Goal: Information Seeking & Learning: Learn about a topic

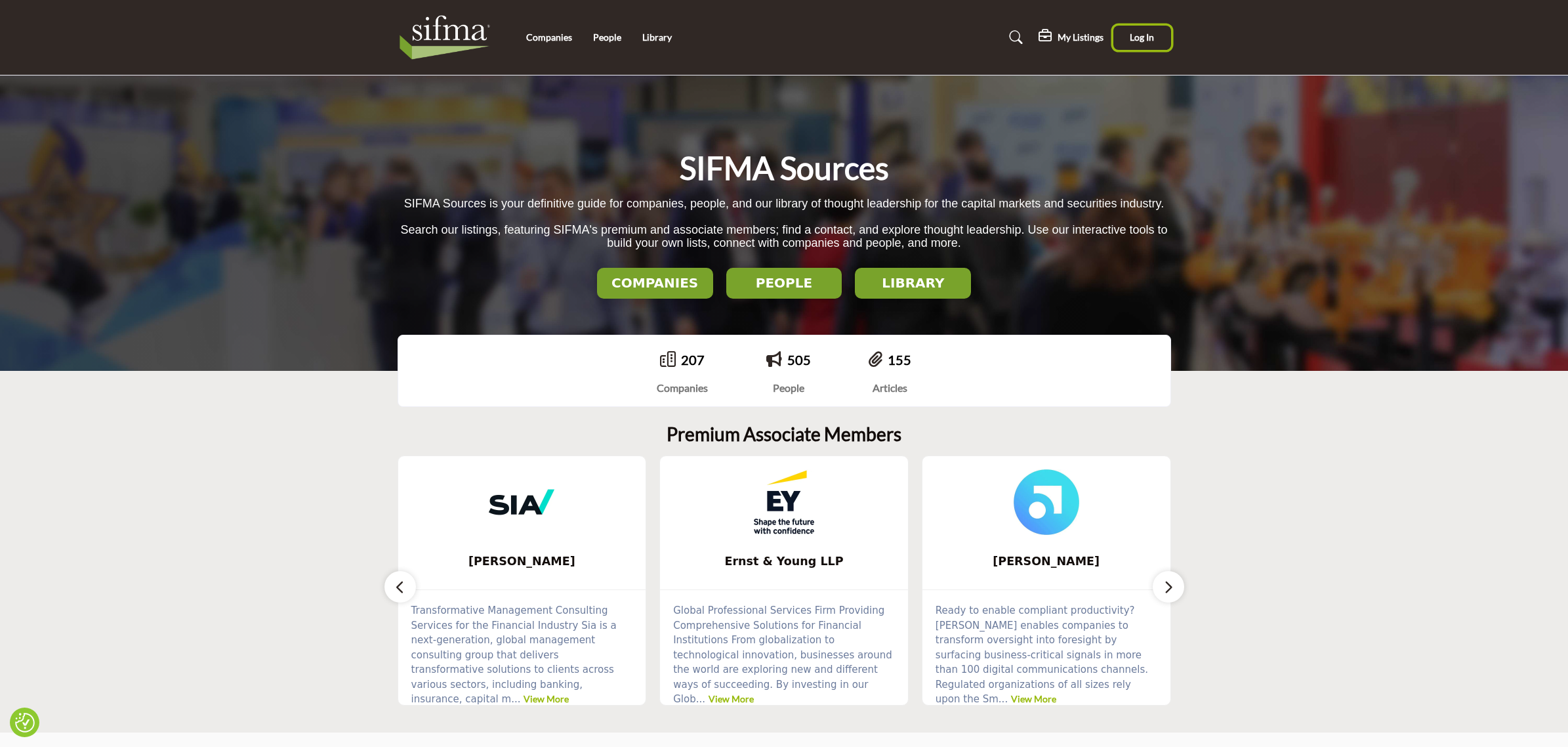
click at [1136, 41] on span "Log In" at bounding box center [1142, 37] width 24 height 11
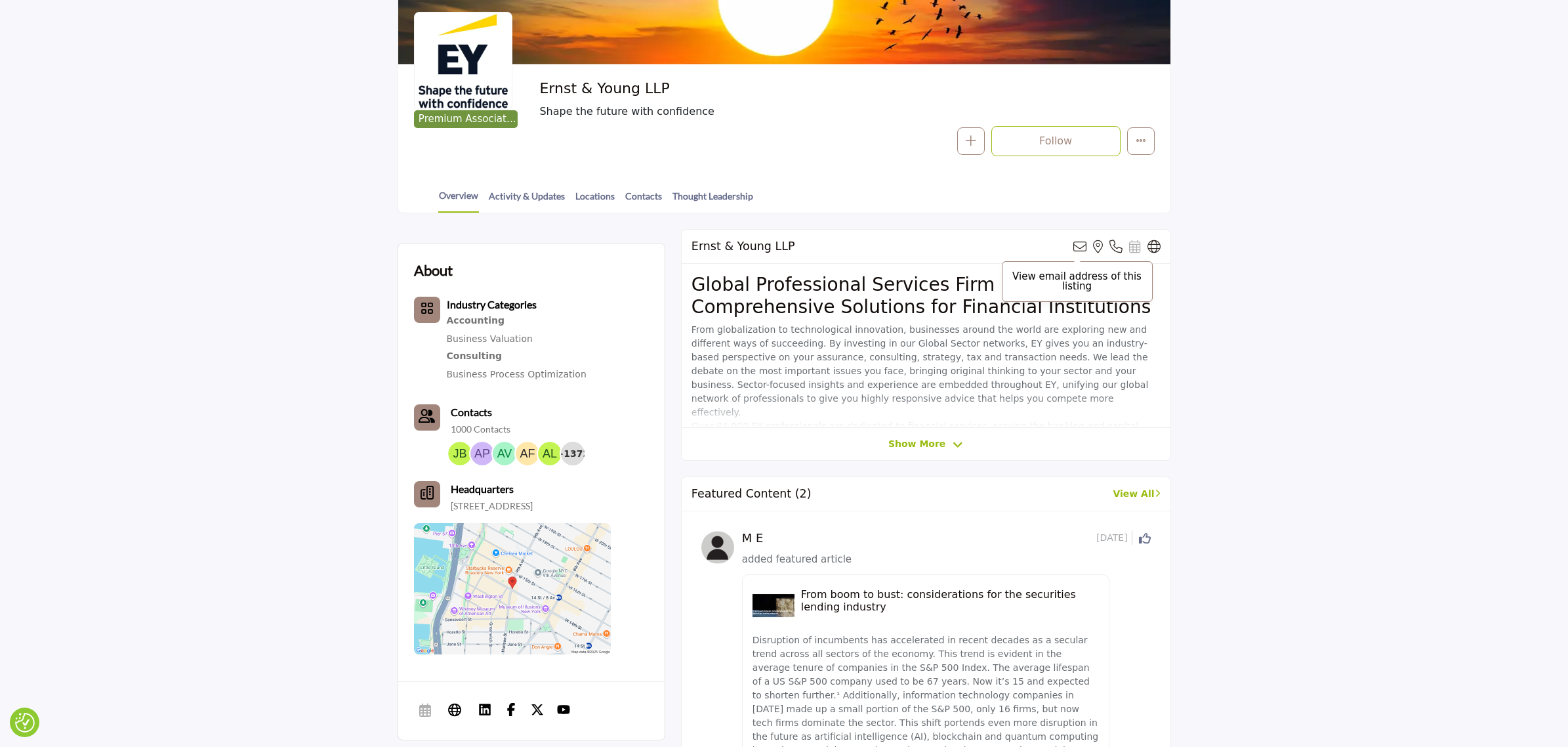
scroll to position [14, 0]
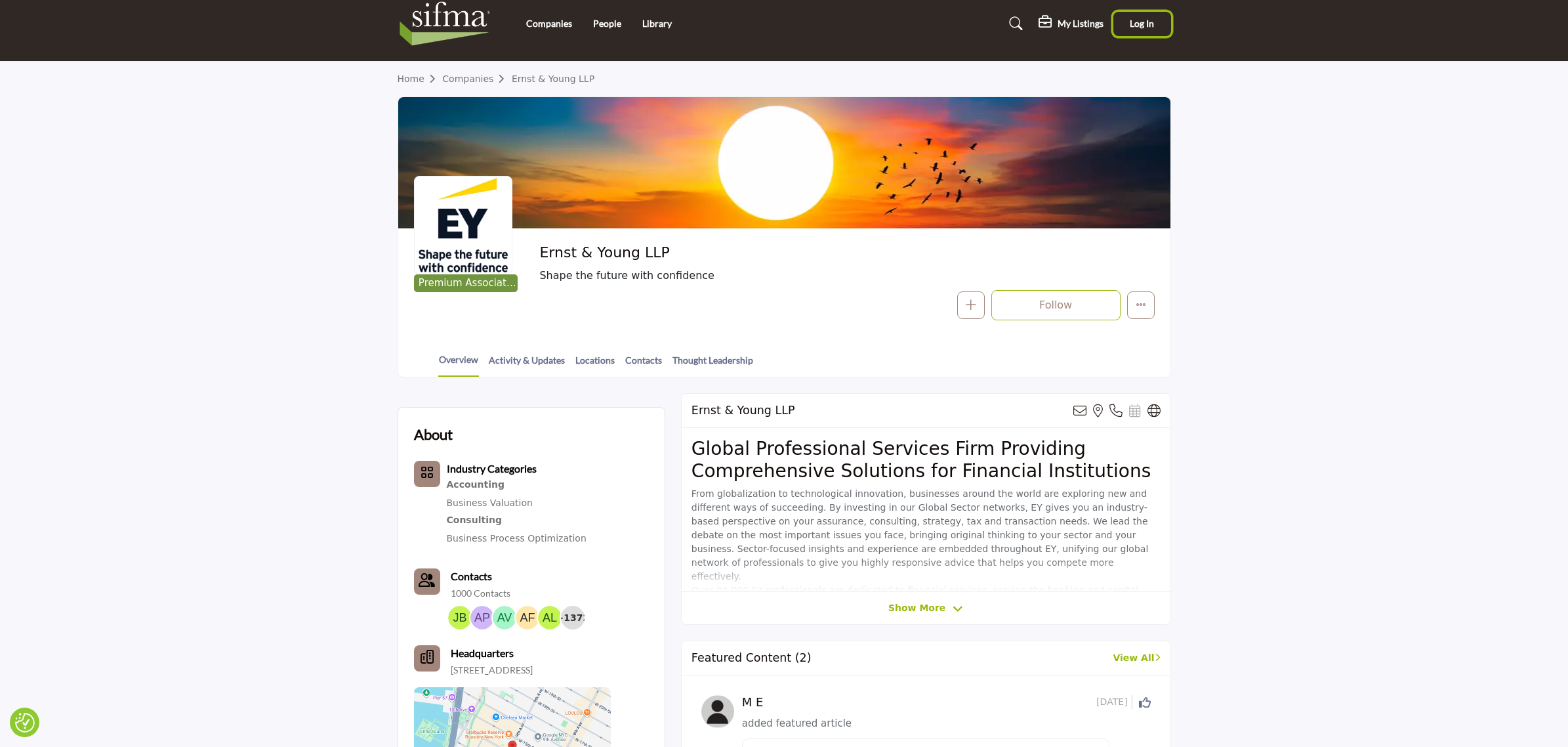
click at [1130, 18] on button "Log In" at bounding box center [1142, 24] width 57 height 24
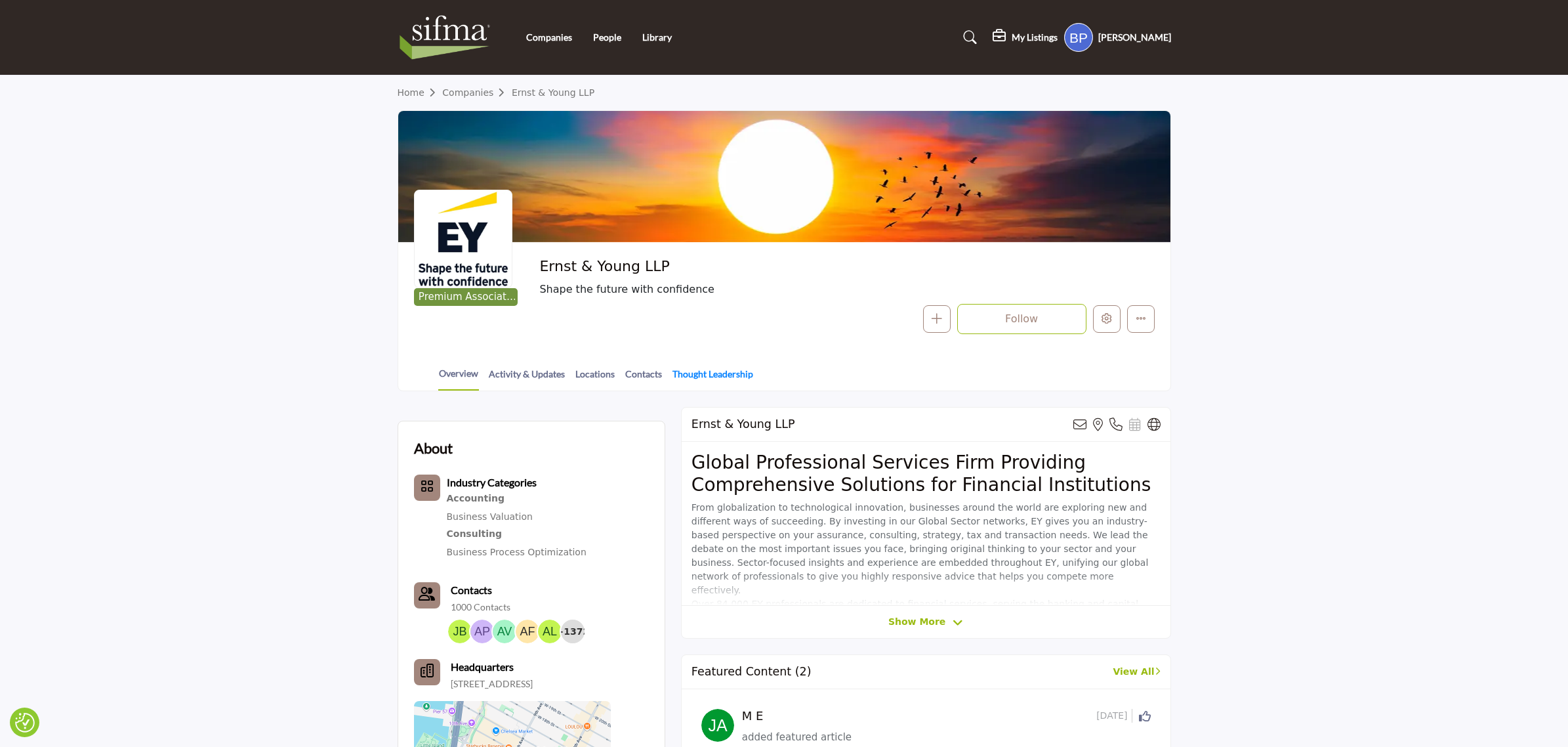
click at [695, 369] on link "Thought Leadership" at bounding box center [713, 378] width 82 height 23
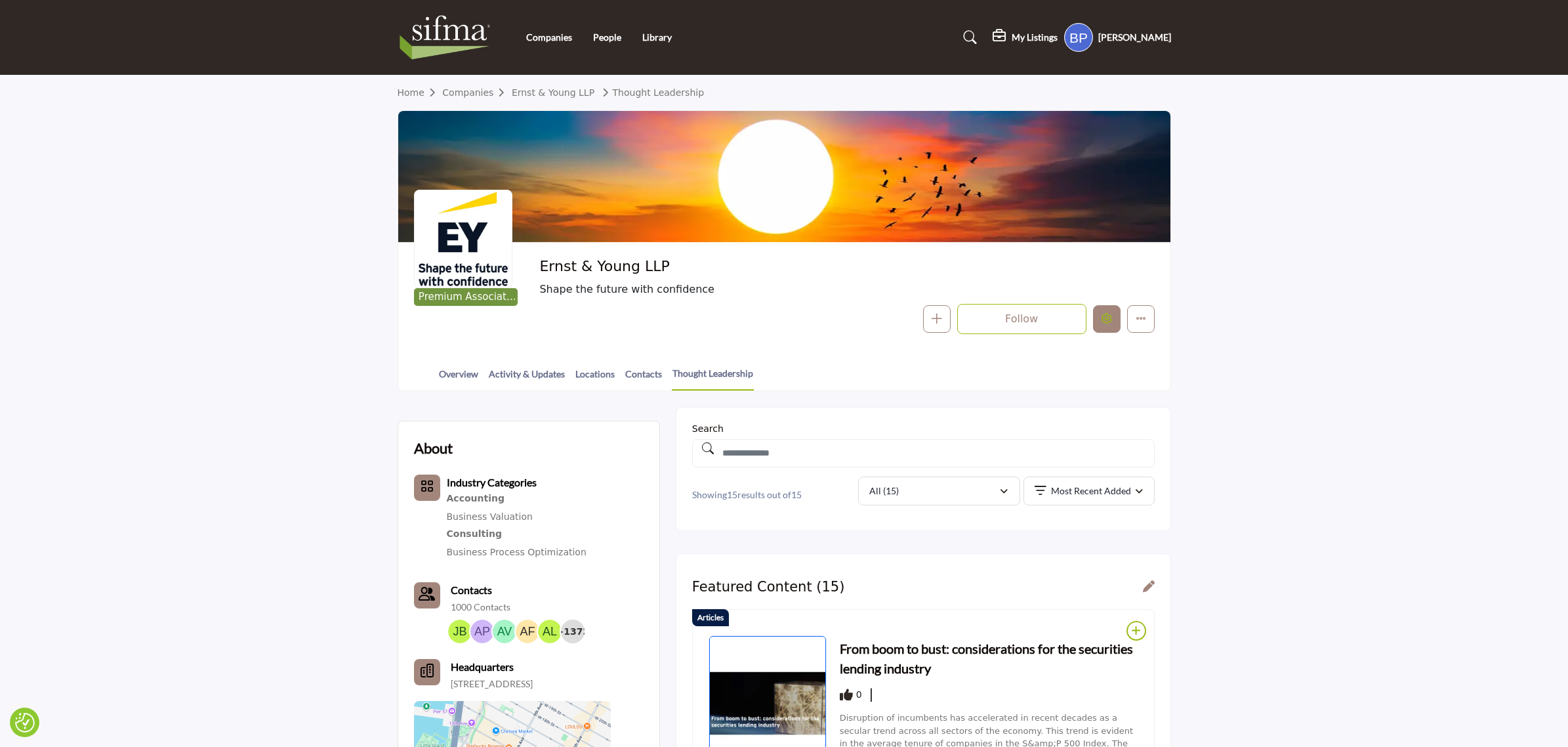
click at [1102, 321] on icon "Edit company" at bounding box center [1107, 319] width 10 height 10
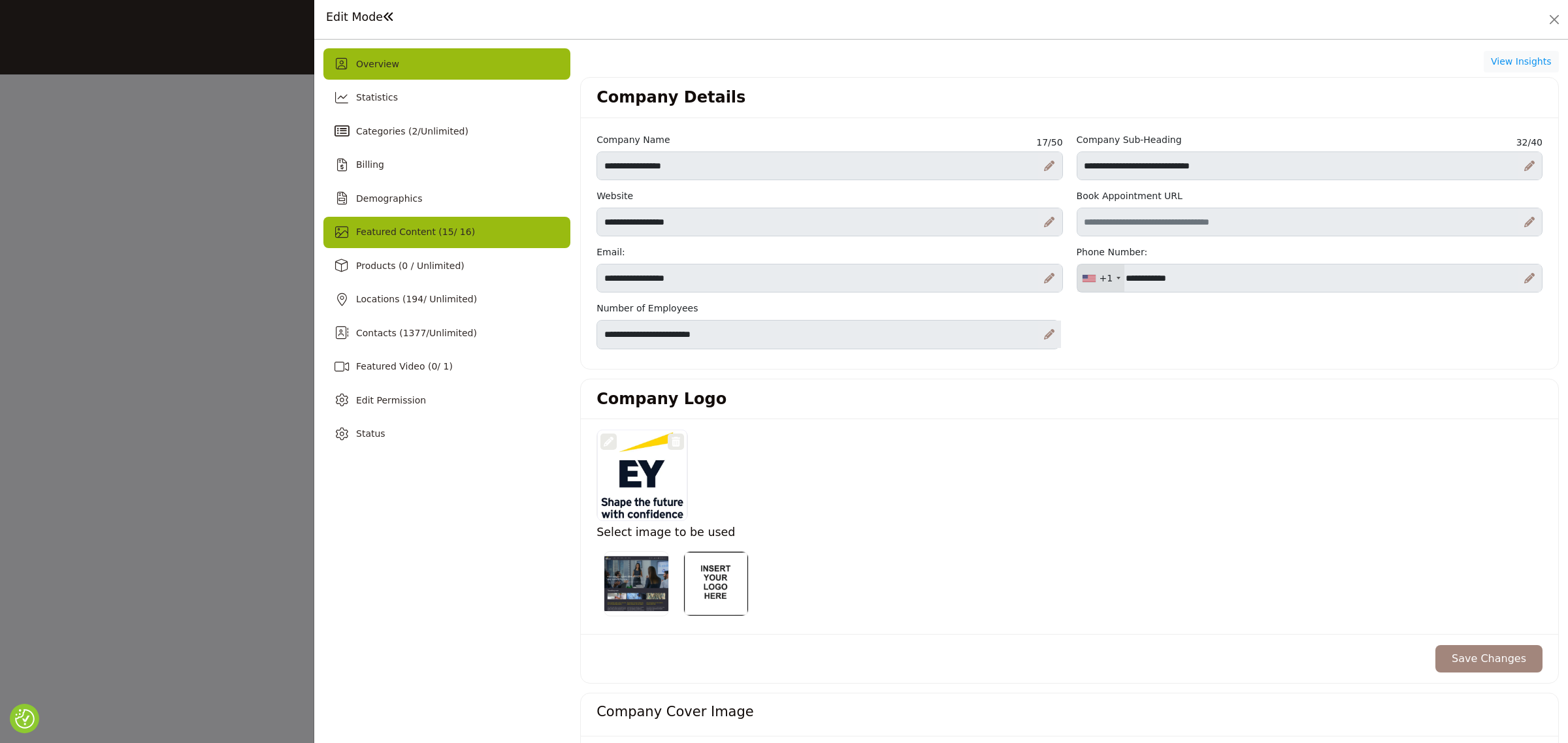
click at [383, 228] on span "Featured Content ( 15 / 16)" at bounding box center [415, 232] width 119 height 10
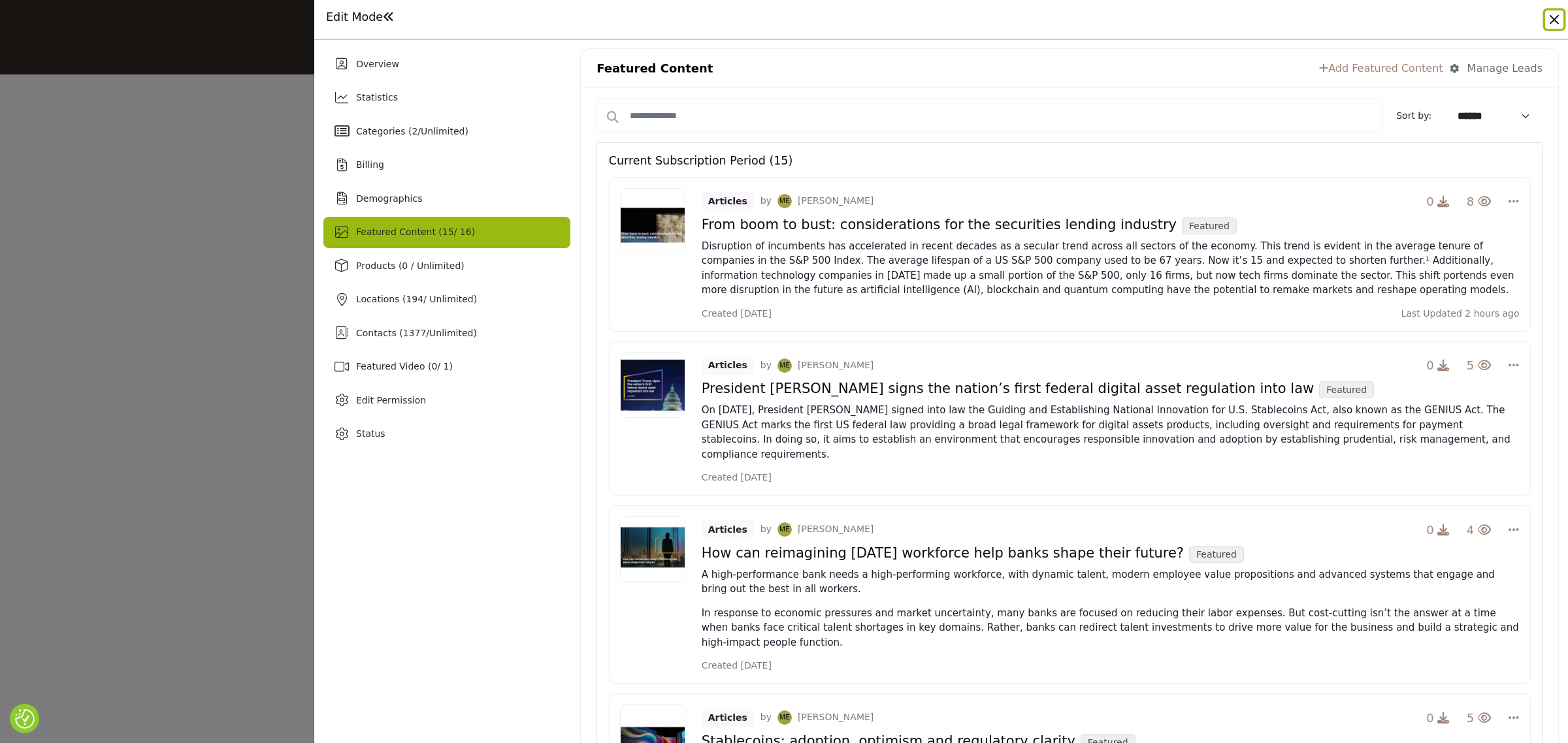
click at [1553, 27] on button "Close" at bounding box center [1554, 19] width 18 height 18
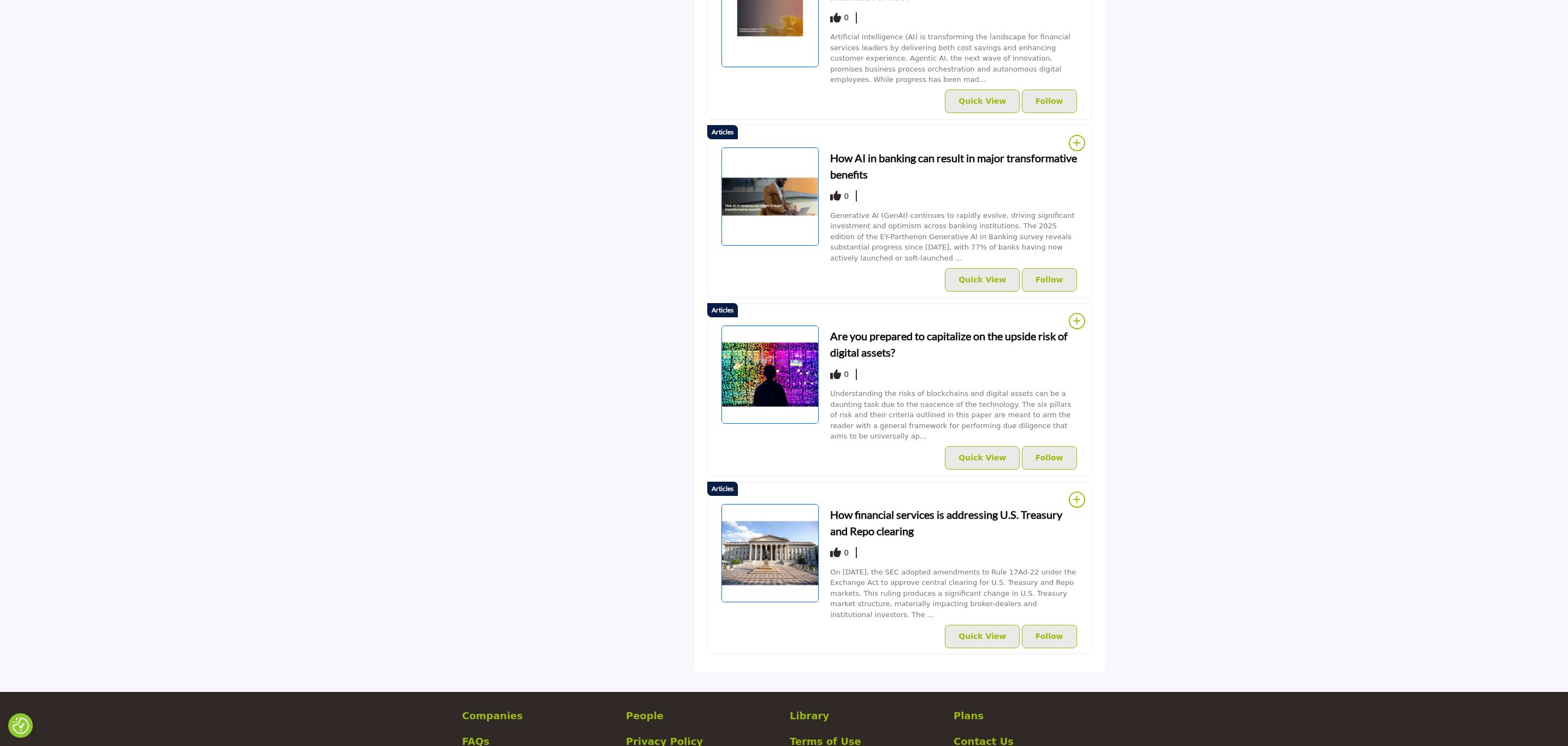
scroll to position [2508, 0]
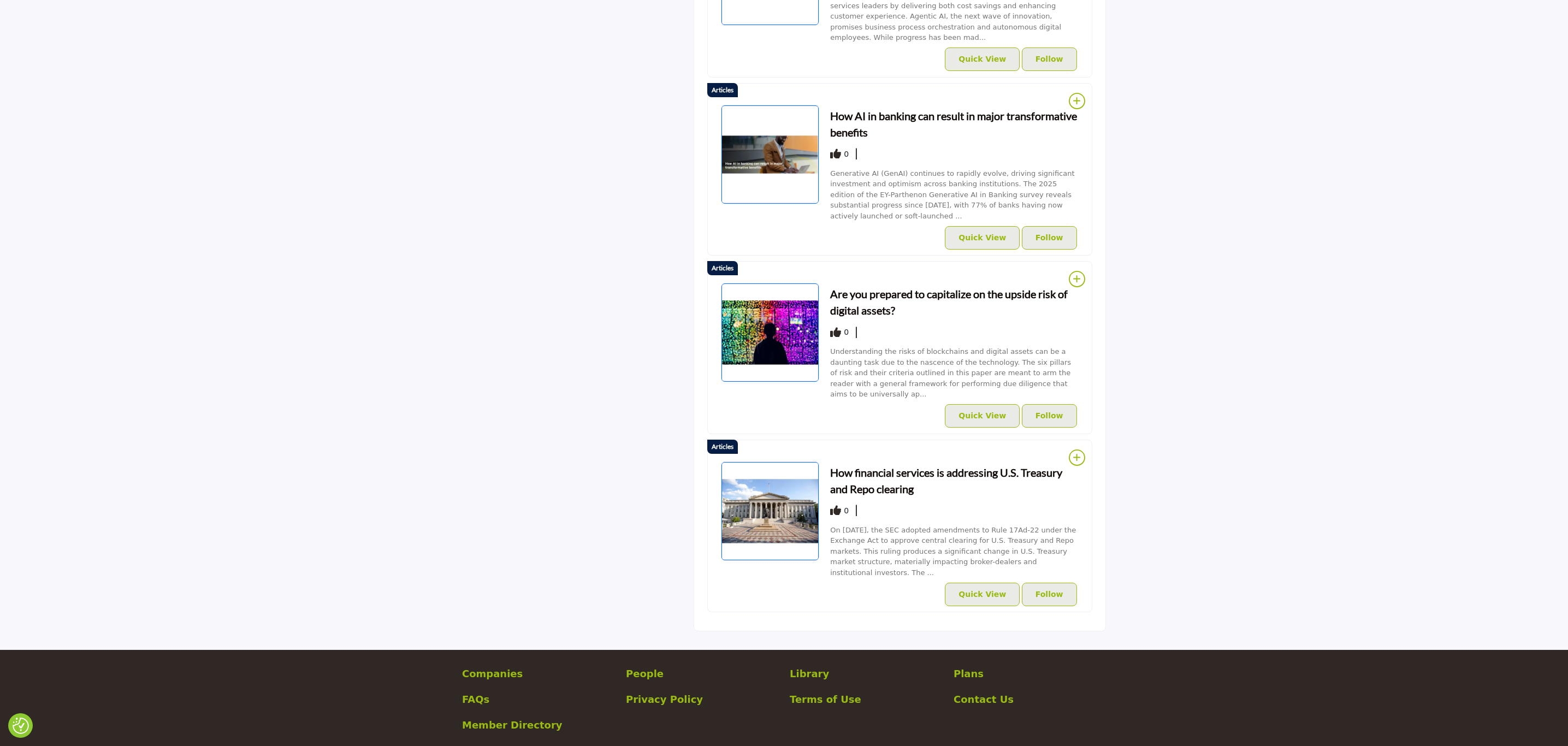
click at [912, 283] on div "Are you prepared to capitalize on the upside risk of digital assets? 0" at bounding box center [954, 343] width 249 height 121
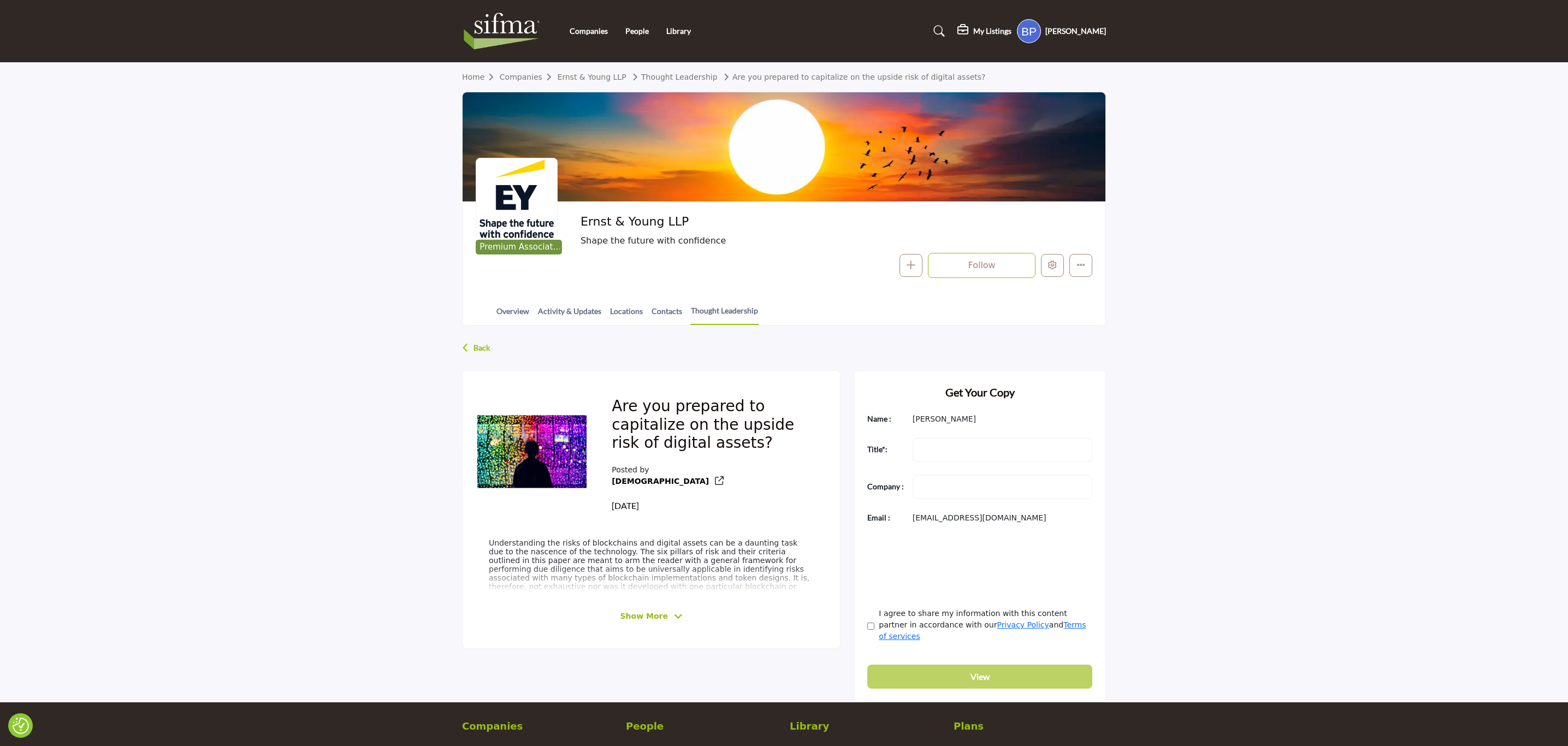
click at [473, 342] on p "Back" at bounding box center [481, 348] width 16 height 20
click at [467, 346] on icon at bounding box center [465, 347] width 7 height 11
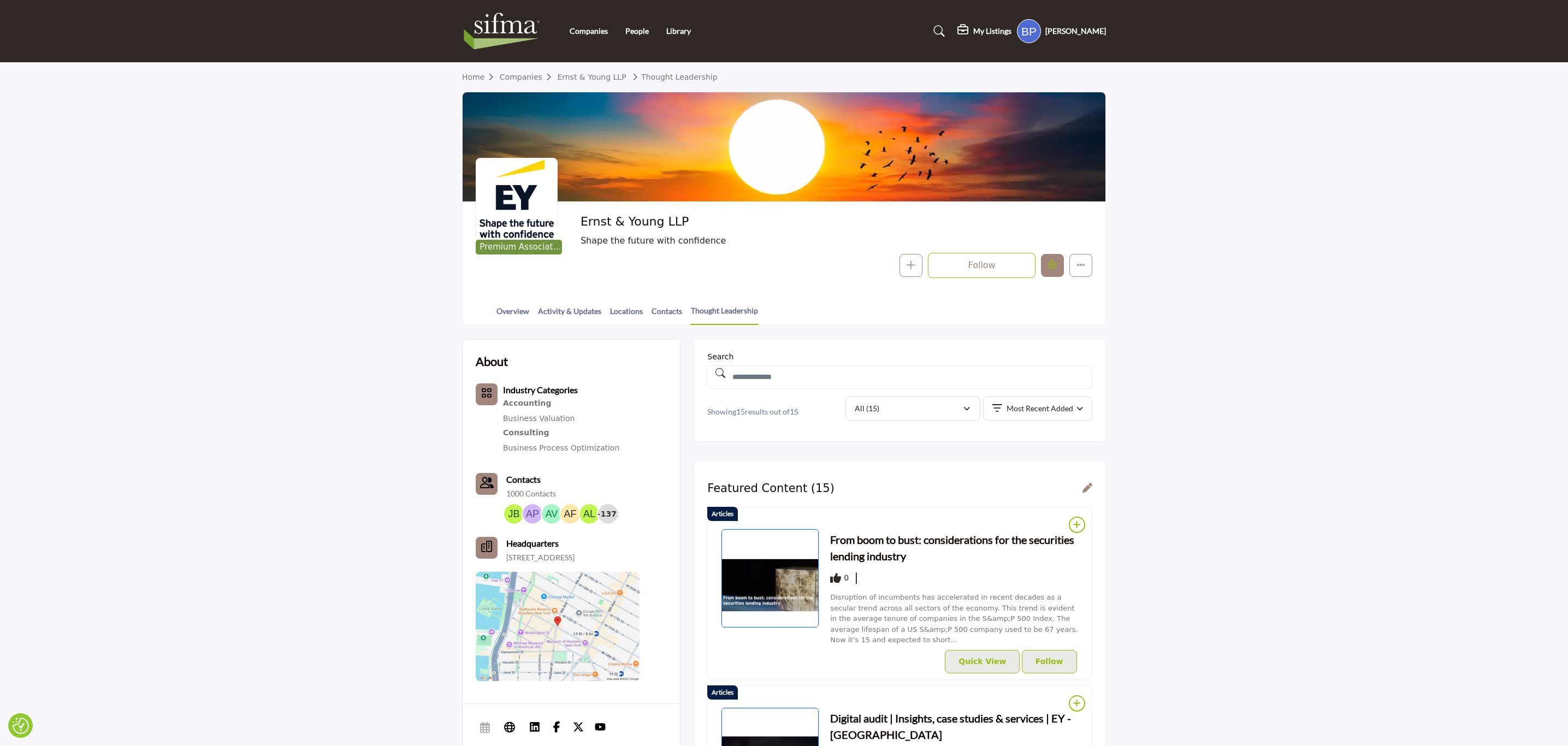
click at [1051, 261] on icon "Edit company" at bounding box center [1053, 265] width 9 height 9
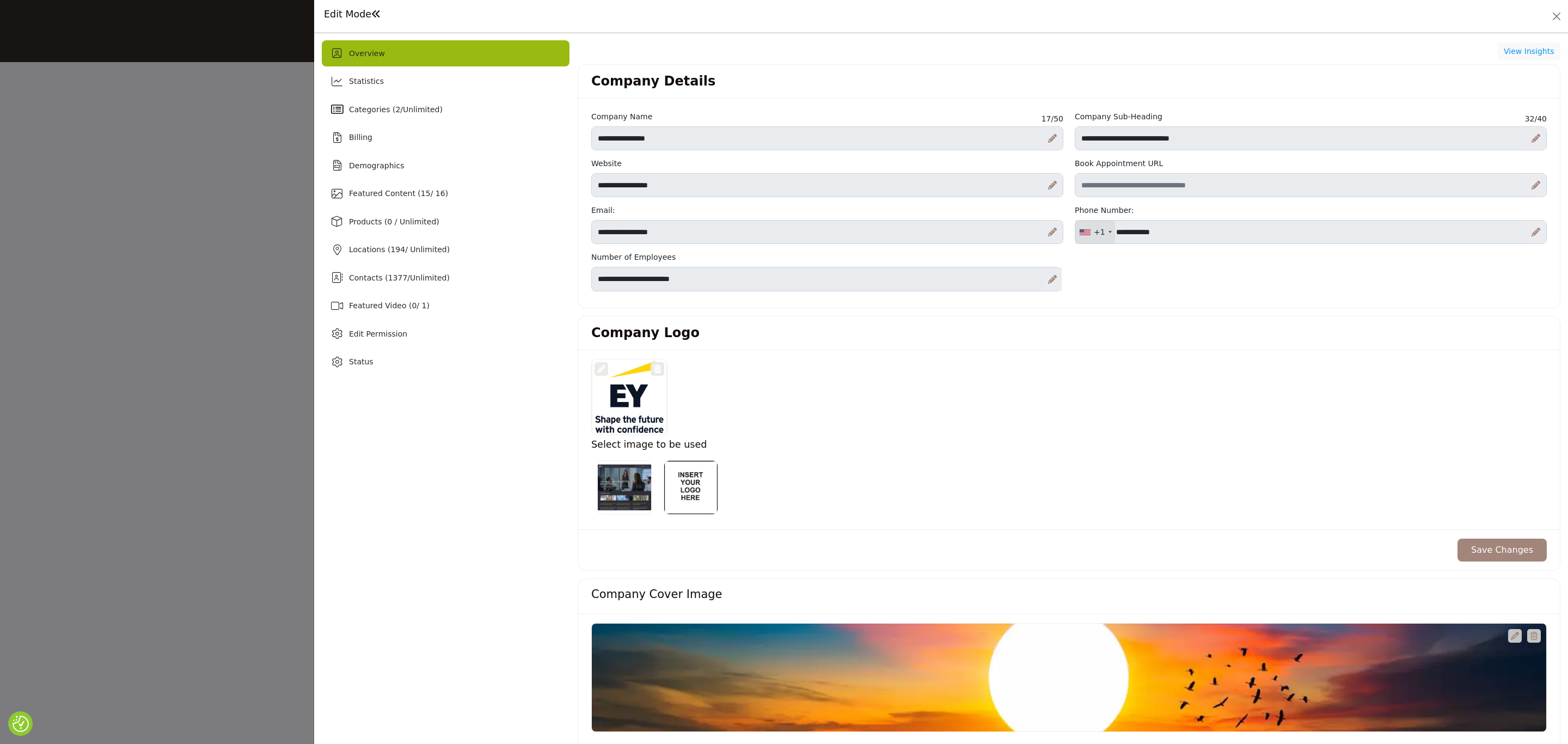
click at [1553, 8] on div "Edit Mode" at bounding box center [941, 16] width 1238 height 17
click at [1552, 20] on button "Close" at bounding box center [1556, 16] width 15 height 15
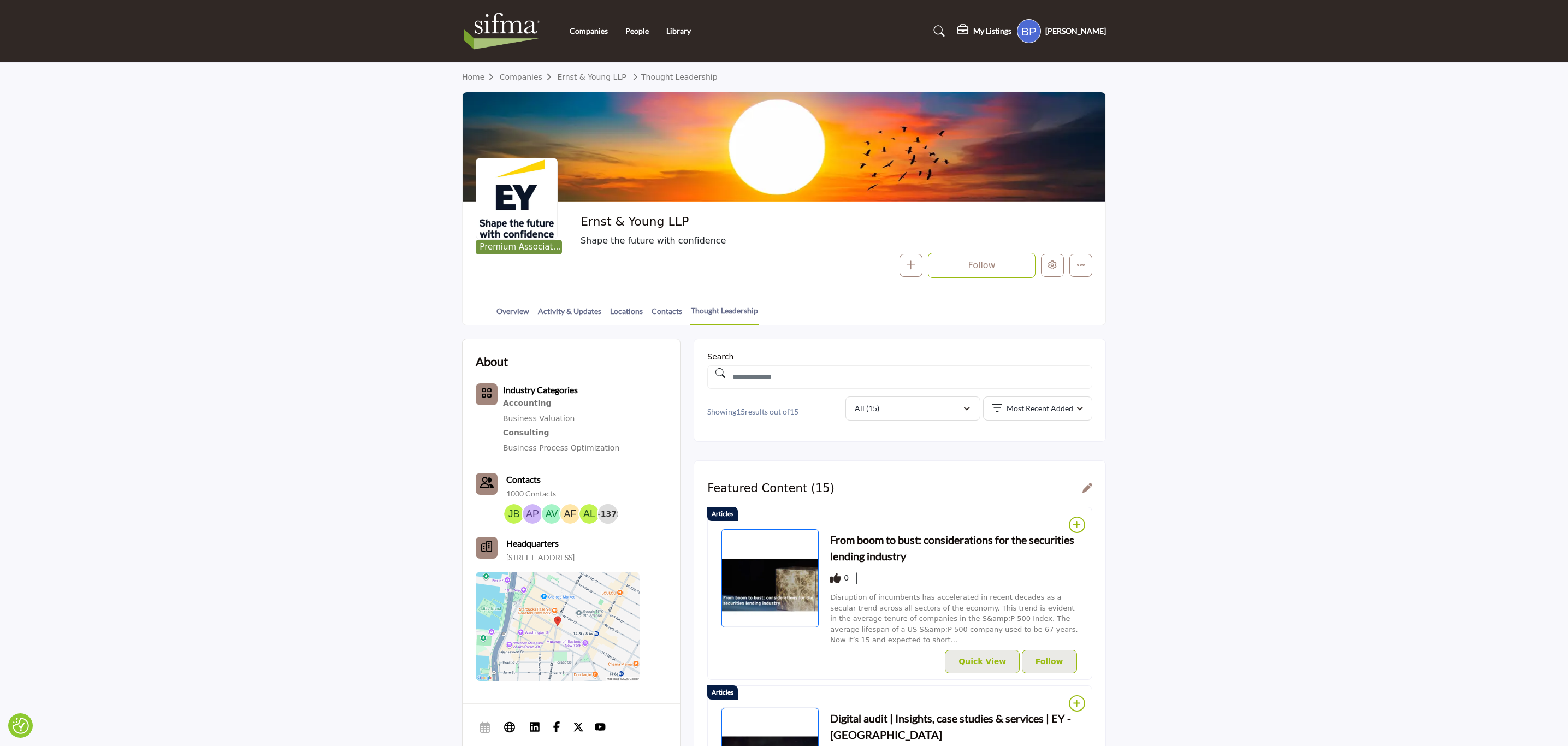
drag, startPoint x: 687, startPoint y: 225, endPoint x: 583, endPoint y: 234, distance: 104.4
click at [583, 234] on div "Ernst & Young LLP Shape the future with confidence" at bounding box center [834, 231] width 506 height 33
click at [594, 200] on div at bounding box center [784, 147] width 643 height 109
click at [607, 218] on h2 "Ernst & Young LLP" at bounding box center [731, 222] width 300 height 14
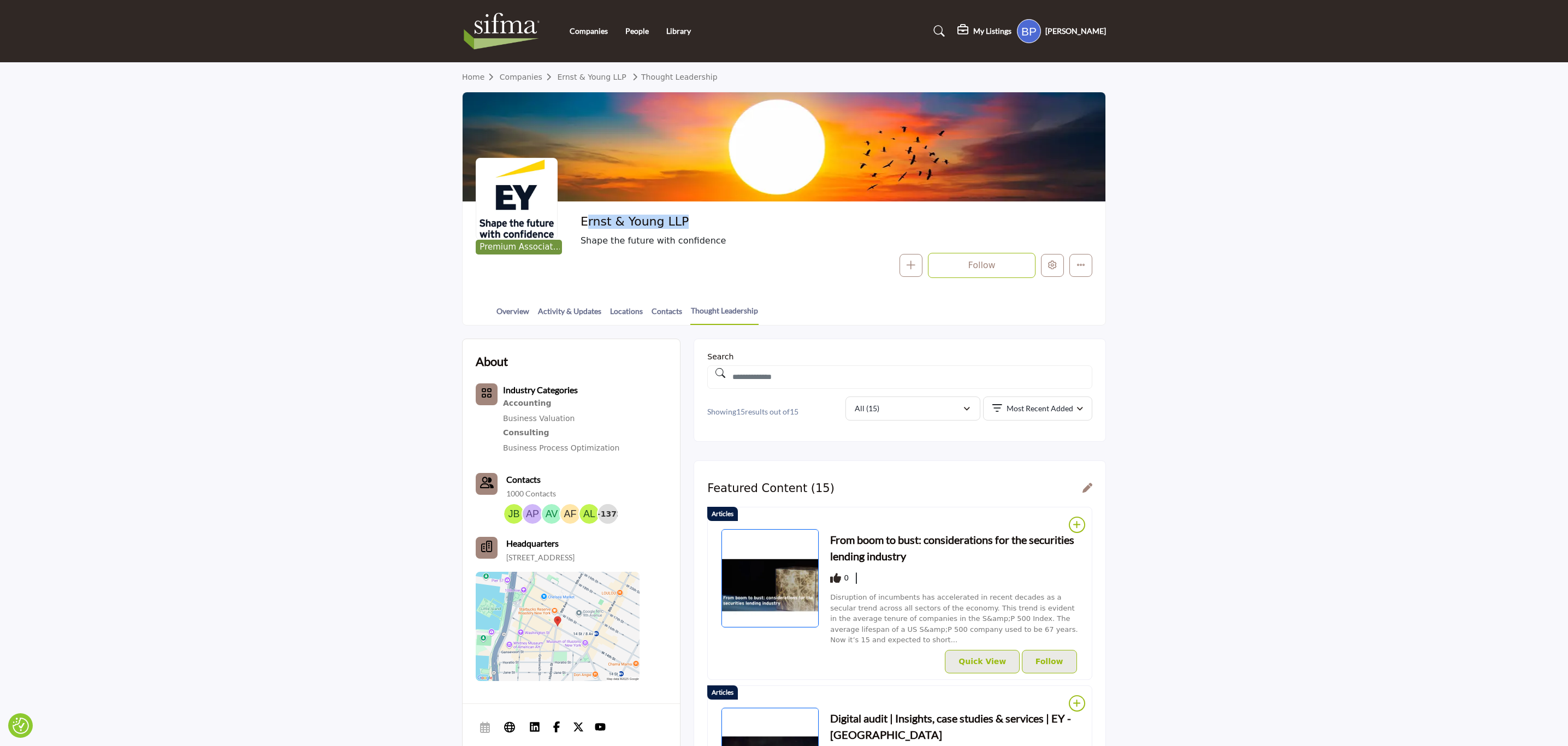
click at [607, 218] on h2 "Ernst & Young LLP" at bounding box center [731, 222] width 300 height 14
copy div "Ernst & Young LLP"
click at [510, 315] on link "Overview" at bounding box center [513, 314] width 34 height 19
click at [512, 310] on link "Overview" at bounding box center [513, 314] width 34 height 19
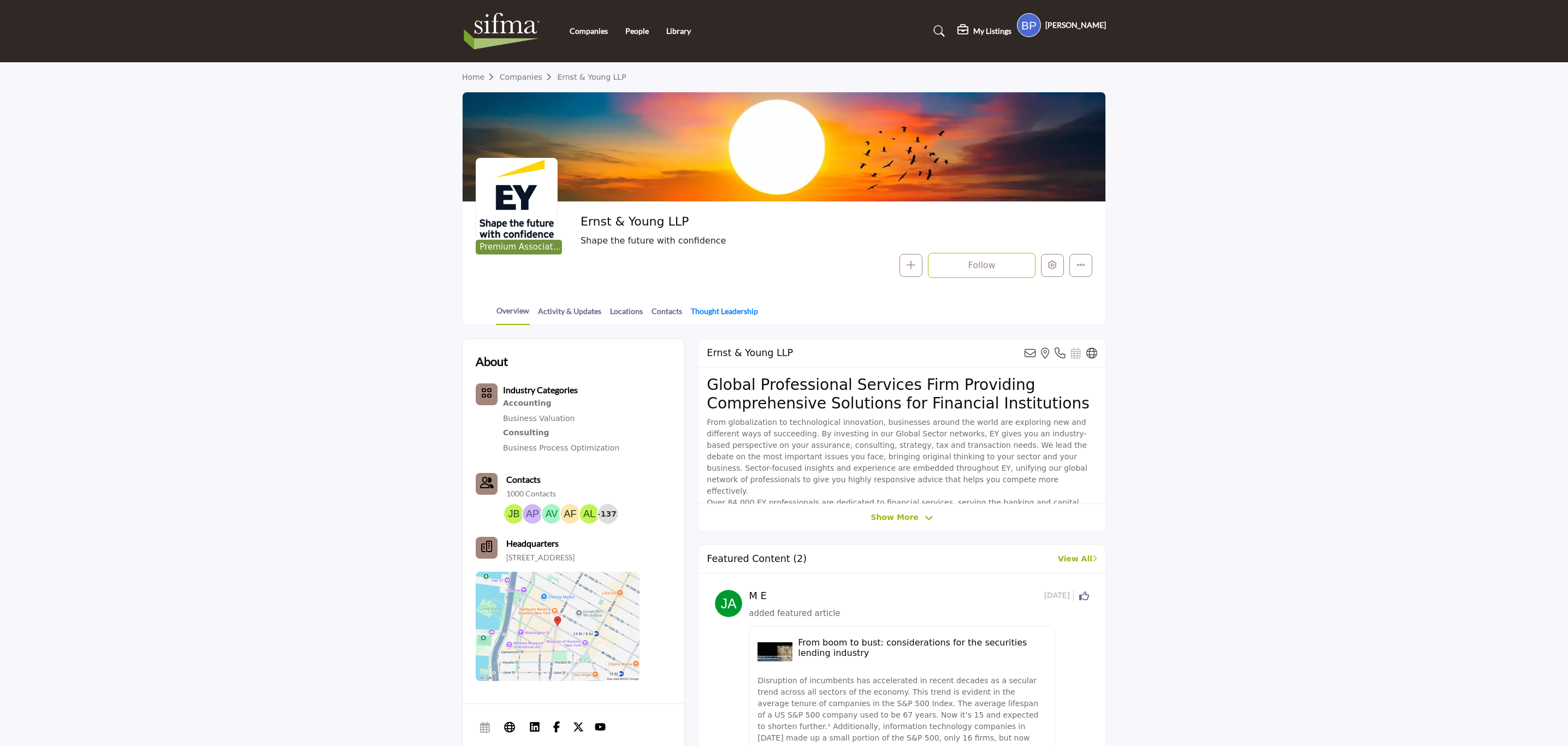
click at [726, 312] on link "Thought Leadership" at bounding box center [725, 314] width 68 height 19
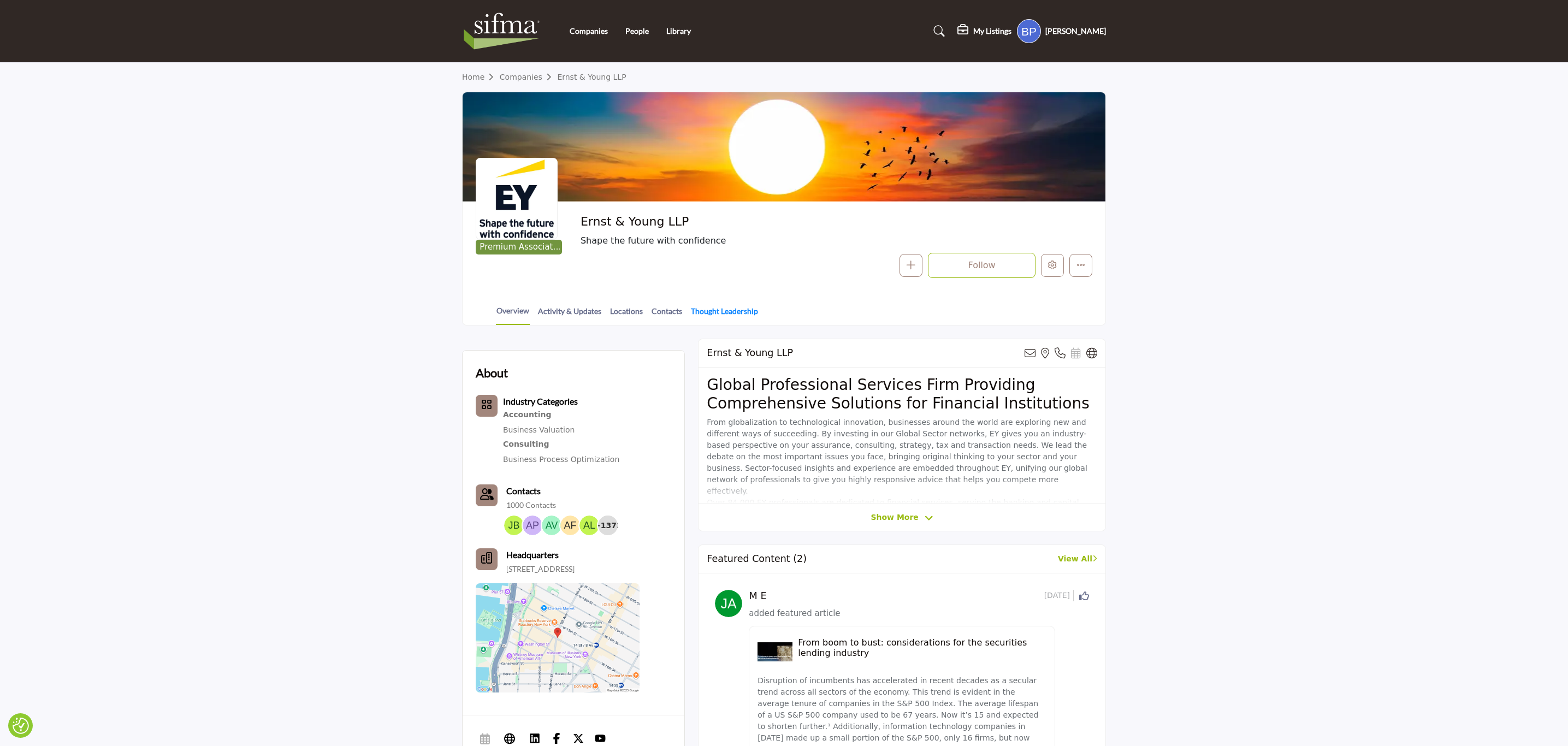
click at [726, 312] on link "Thought Leadership" at bounding box center [725, 314] width 68 height 19
